Goal: Use online tool/utility: Utilize a website feature to perform a specific function

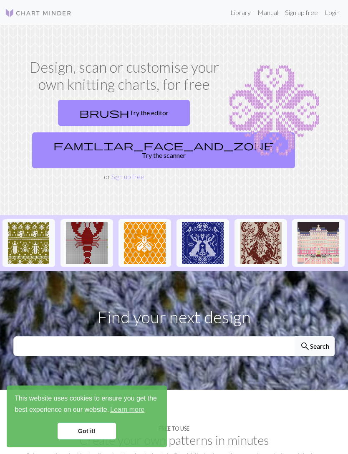
click at [152, 111] on link "brush Try the editor" at bounding box center [124, 113] width 132 height 26
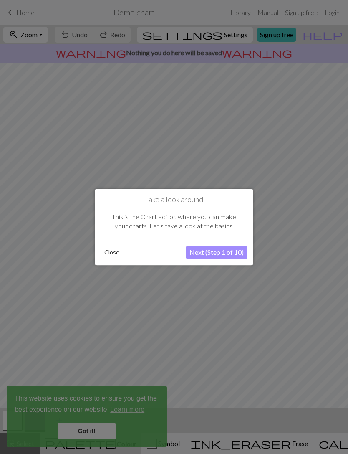
click at [215, 253] on button "Next (Step 1 of 10)" at bounding box center [216, 251] width 61 height 13
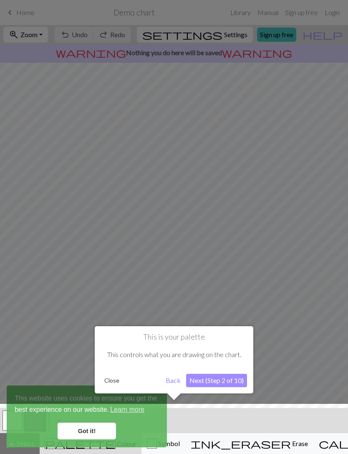
click at [227, 378] on button "Next (Step 2 of 10)" at bounding box center [216, 380] width 61 height 13
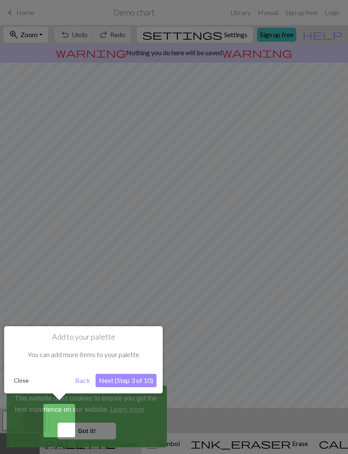
click at [79, 381] on button "Back" at bounding box center [83, 380] width 22 height 13
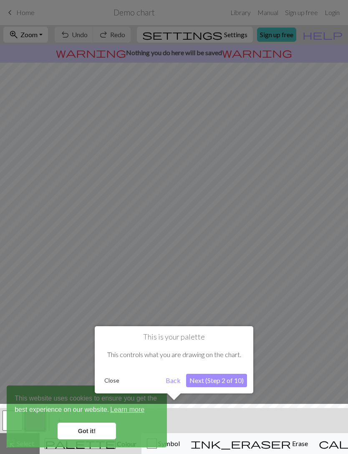
click at [114, 384] on button "Close" at bounding box center [112, 380] width 22 height 13
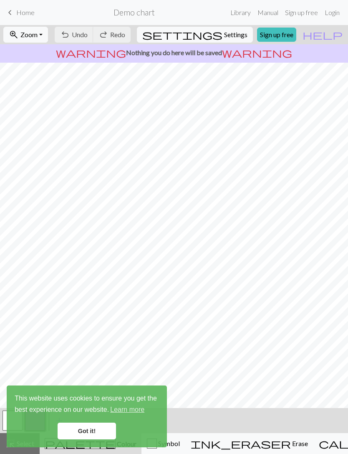
click at [101, 426] on link "Got it!" at bounding box center [87, 430] width 58 height 17
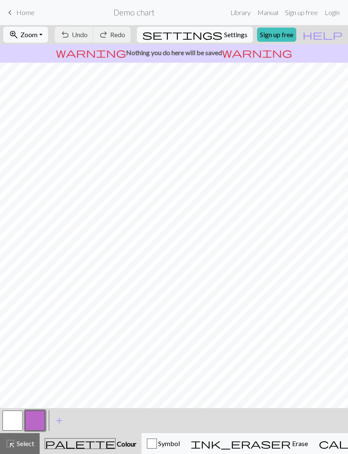
click at [291, 442] on span "Erase" at bounding box center [299, 443] width 17 height 8
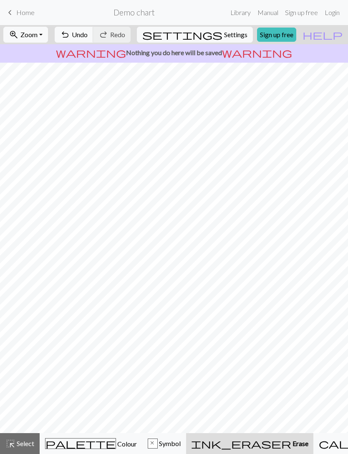
click at [88, 33] on span "Undo" at bounding box center [80, 34] width 16 height 8
click at [94, 29] on button "undo Undo Undo" at bounding box center [74, 35] width 39 height 16
click at [116, 443] on span "Colour" at bounding box center [126, 444] width 21 height 8
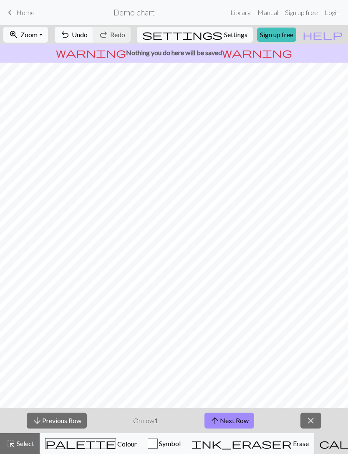
click at [316, 427] on button "close" at bounding box center [311, 420] width 21 height 16
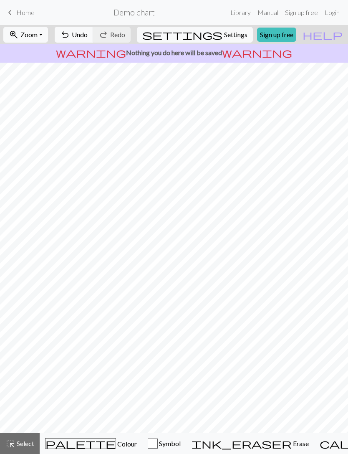
click at [13, 12] on span "keyboard_arrow_left" at bounding box center [10, 13] width 10 height 12
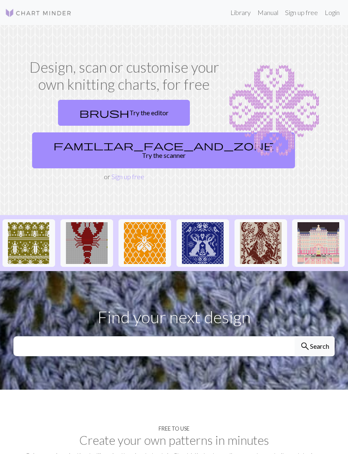
click at [155, 144] on link "familiar_face_and_zone Try the scanner" at bounding box center [163, 150] width 263 height 36
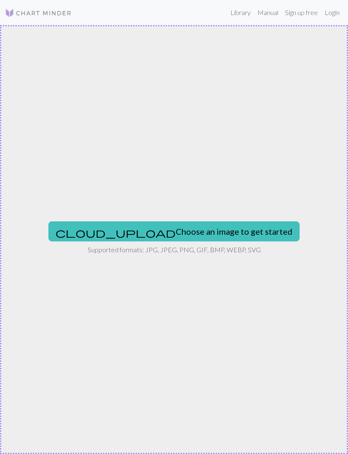
click at [212, 228] on button "cloud_upload Choose an image to get started" at bounding box center [173, 231] width 251 height 20
click at [222, 229] on button "cloud_upload Choose an image to get started" at bounding box center [173, 231] width 251 height 20
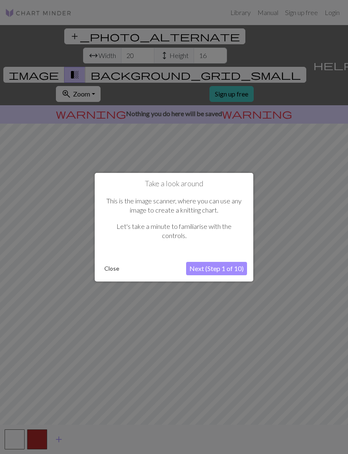
click at [227, 269] on button "Next (Step 1 of 10)" at bounding box center [216, 268] width 61 height 13
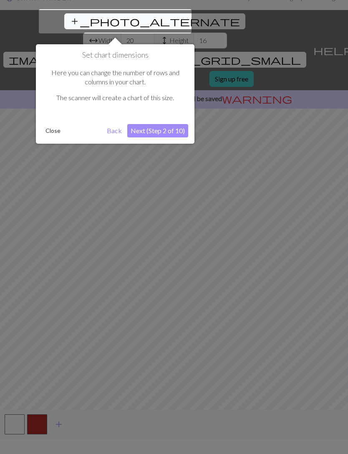
scroll to position [16, 0]
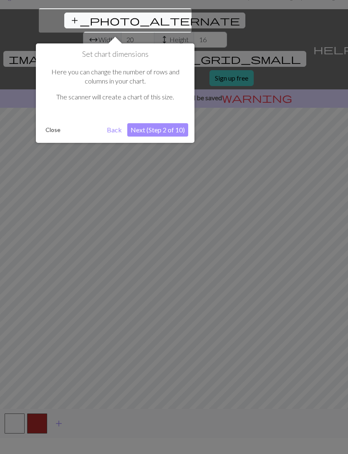
click at [169, 130] on button "Next (Step 2 of 10)" at bounding box center [157, 129] width 61 height 13
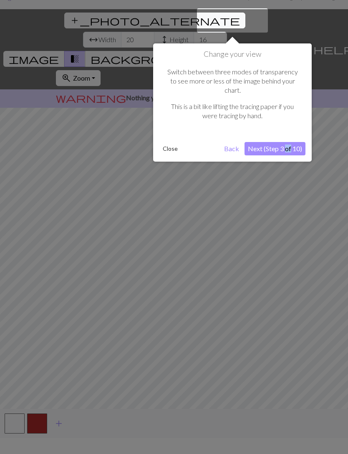
click at [284, 88] on div "Switch between three modes of transparency to see more or less of the image beh…" at bounding box center [232, 97] width 146 height 77
click at [274, 142] on button "Next (Step 3 of 10)" at bounding box center [275, 148] width 61 height 13
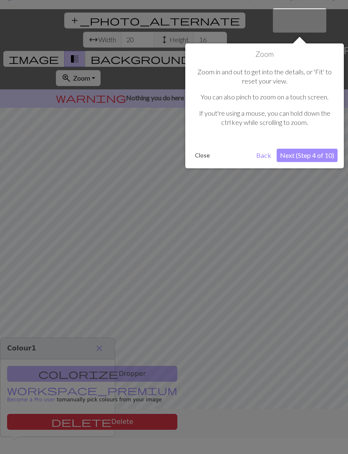
click at [312, 153] on button "Next (Step 4 of 10)" at bounding box center [307, 155] width 61 height 13
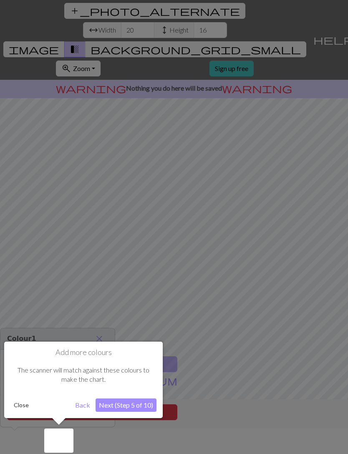
scroll to position [27, 0]
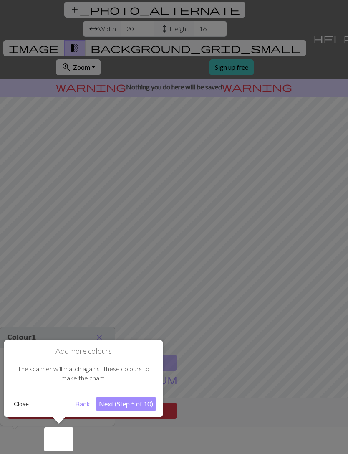
click at [131, 405] on button "Next (Step 5 of 10)" at bounding box center [126, 403] width 61 height 13
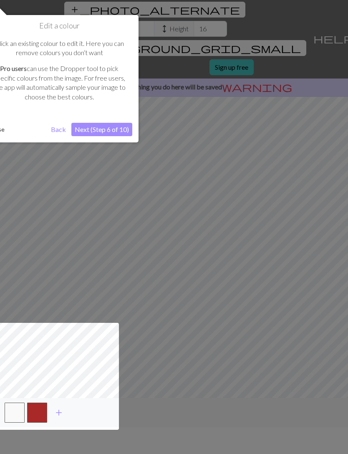
click at [112, 126] on button "Next (Step 6 of 10)" at bounding box center [101, 129] width 61 height 13
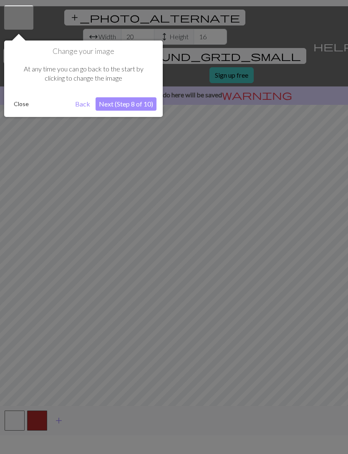
scroll to position [16, 0]
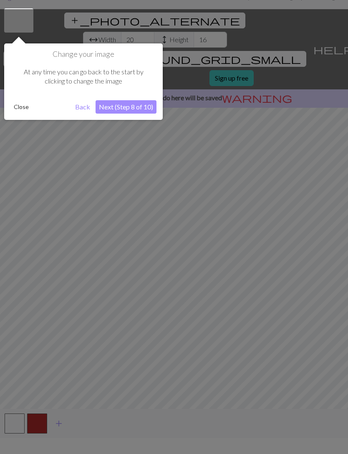
click at [142, 104] on button "Next (Step 8 of 10)" at bounding box center [126, 106] width 61 height 13
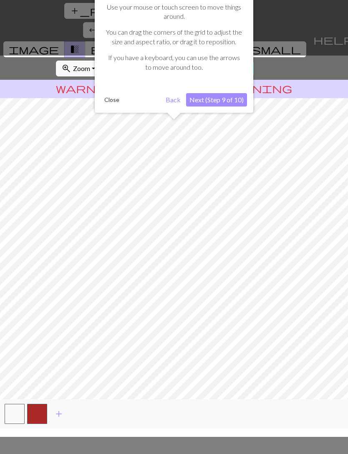
scroll to position [27, 0]
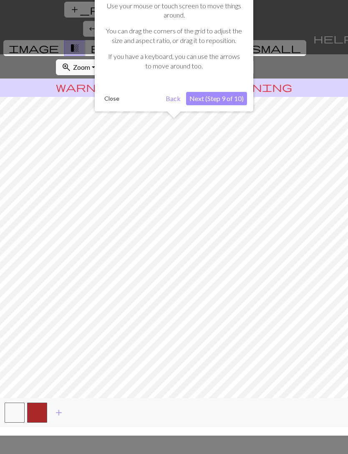
click at [235, 95] on button "Next (Step 9 of 10)" at bounding box center [216, 98] width 61 height 13
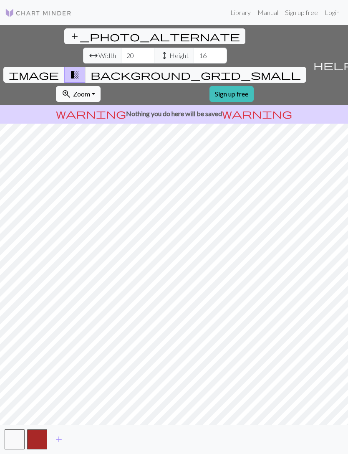
click at [59, 442] on span "add" at bounding box center [59, 439] width 10 height 12
click at [75, 441] on button "add" at bounding box center [81, 439] width 21 height 16
click at [104, 438] on span "add" at bounding box center [104, 439] width 10 height 12
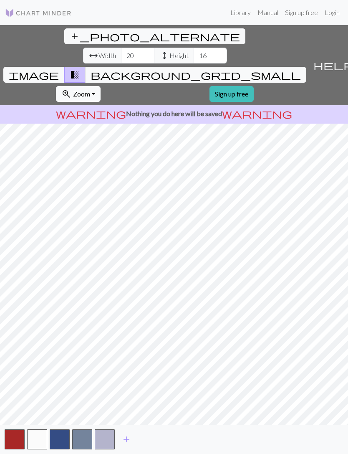
click at [120, 443] on button "add" at bounding box center [126, 439] width 21 height 16
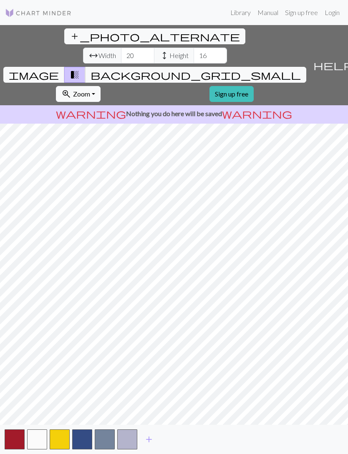
click at [127, 438] on button "button" at bounding box center [127, 439] width 20 height 20
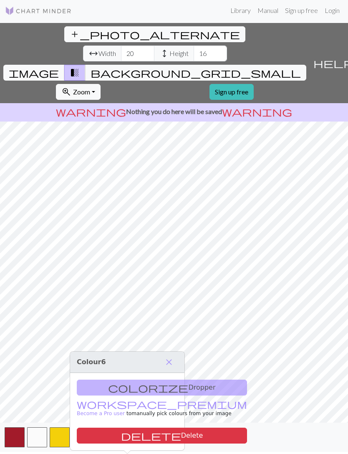
click at [154, 427] on button "delete Delete" at bounding box center [162, 435] width 170 height 16
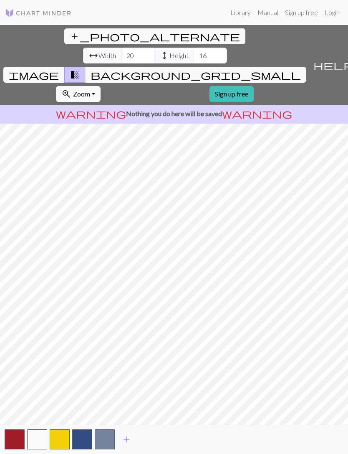
click at [103, 439] on button "button" at bounding box center [105, 439] width 20 height 20
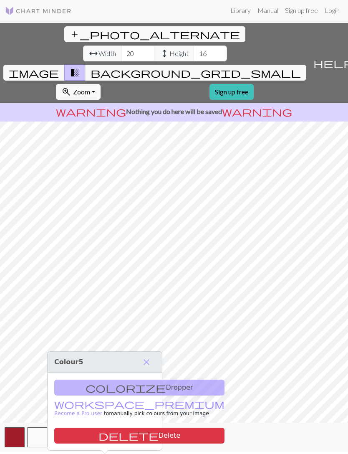
click at [138, 427] on button "delete Delete" at bounding box center [139, 435] width 170 height 16
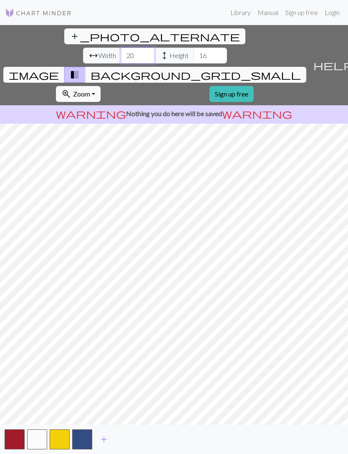
click at [121, 48] on input "20" at bounding box center [137, 56] width 33 height 16
type input "2"
type input "4"
type input "50"
click at [194, 48] on input "16" at bounding box center [210, 56] width 33 height 16
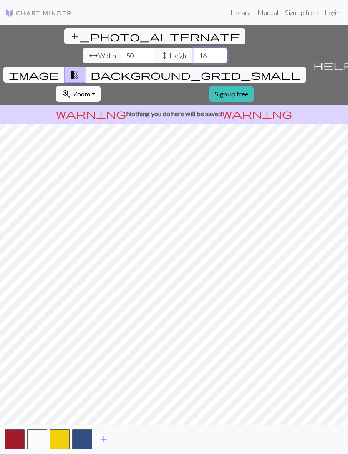
click at [194, 48] on input "16" at bounding box center [210, 56] width 33 height 16
type input "1"
type input "10"
click at [251, 69] on span "background_grid_small" at bounding box center [196, 75] width 210 height 12
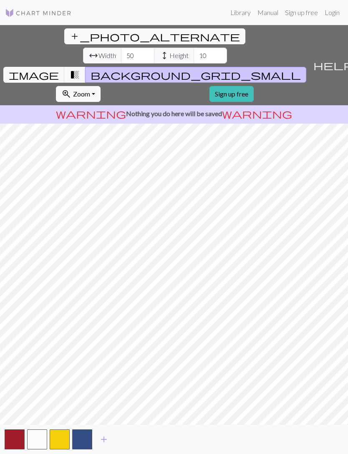
click at [80, 69] on span "transition_fade" at bounding box center [75, 75] width 10 height 12
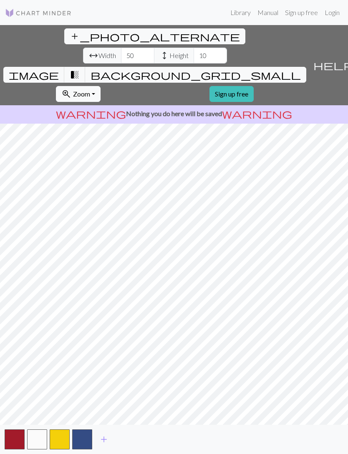
click at [59, 69] on span "image" at bounding box center [34, 75] width 50 height 12
click at [251, 69] on span "background_grid_small" at bounding box center [196, 75] width 210 height 12
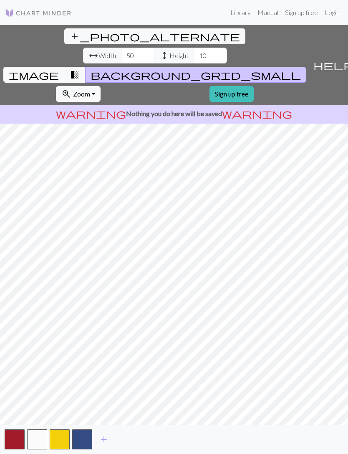
click at [251, 69] on span "background_grid_small" at bounding box center [196, 75] width 210 height 12
click at [80, 69] on span "transition_fade" at bounding box center [75, 75] width 10 height 12
